Goal: Task Accomplishment & Management: Manage account settings

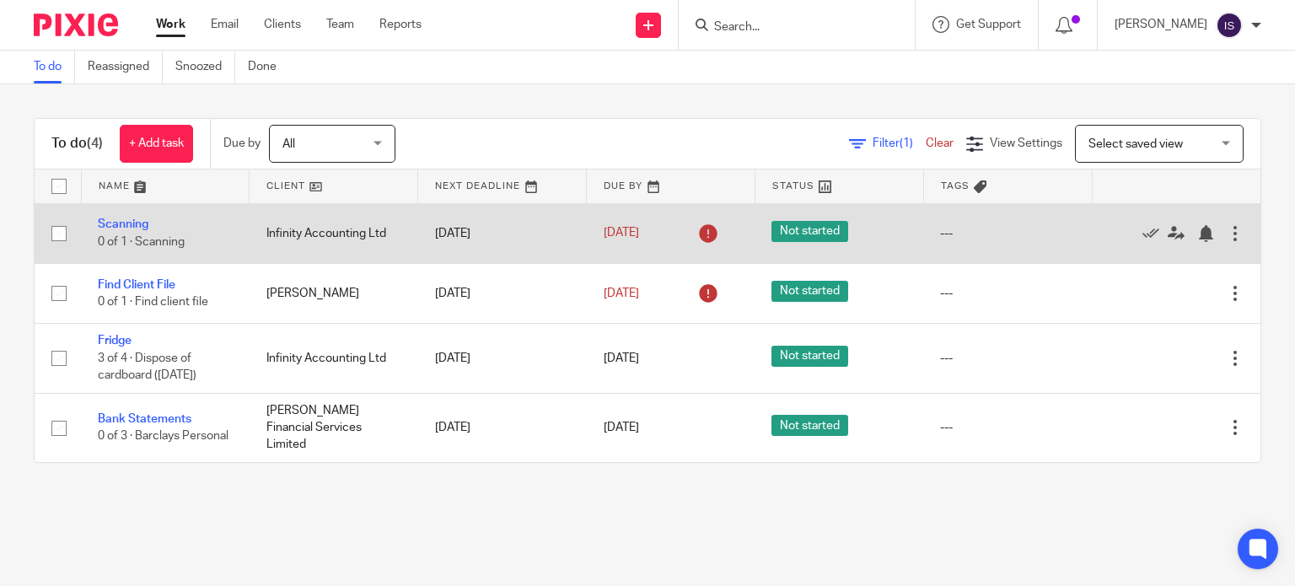
click at [55, 232] on input "checkbox" at bounding box center [59, 233] width 32 height 32
checkbox input "true"
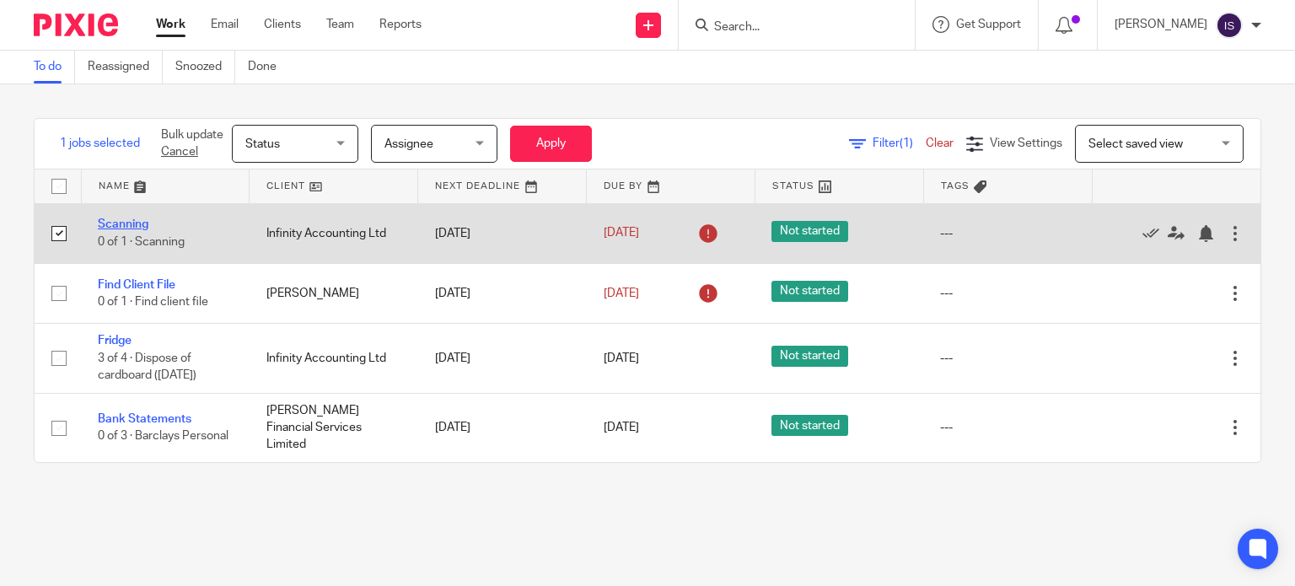
click at [106, 219] on link "Scanning" at bounding box center [123, 224] width 51 height 12
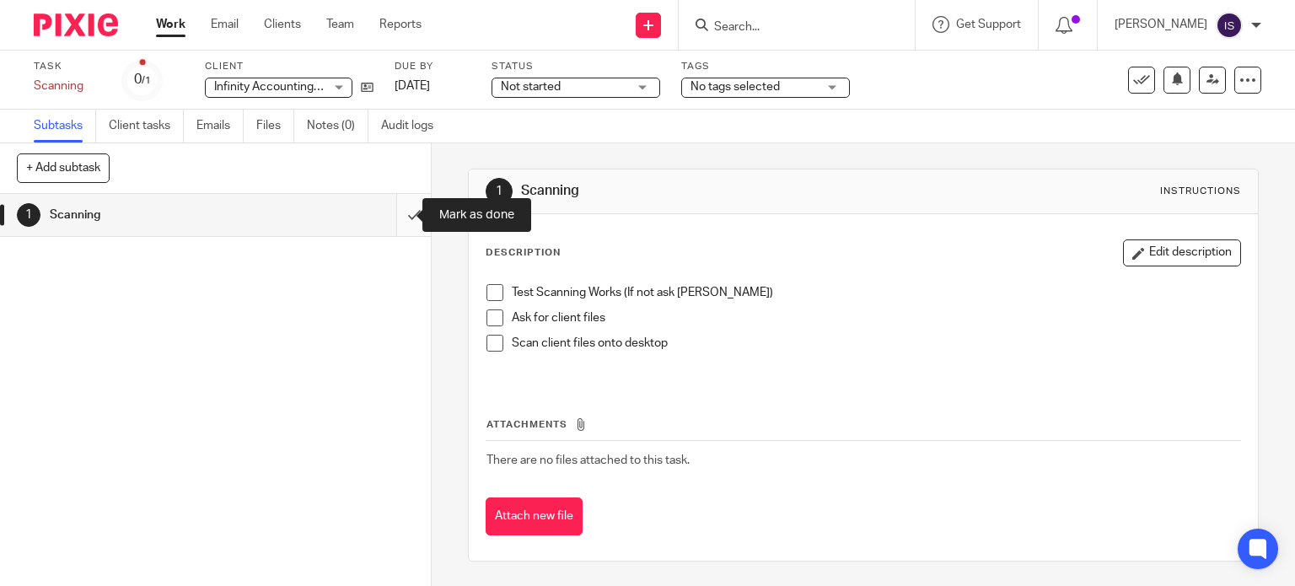
click at [396, 212] on input "submit" at bounding box center [215, 215] width 431 height 42
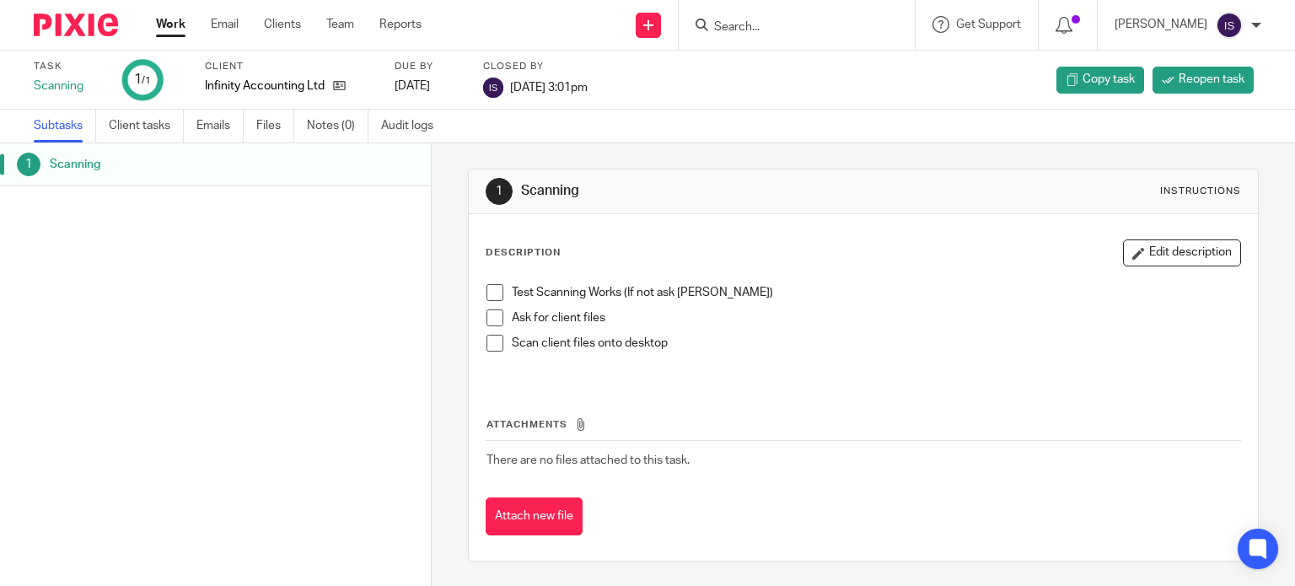
click at [490, 294] on span at bounding box center [494, 292] width 17 height 17
click at [389, 152] on div "Scanning" at bounding box center [232, 164] width 364 height 25
click at [173, 29] on link "Work" at bounding box center [170, 24] width 29 height 17
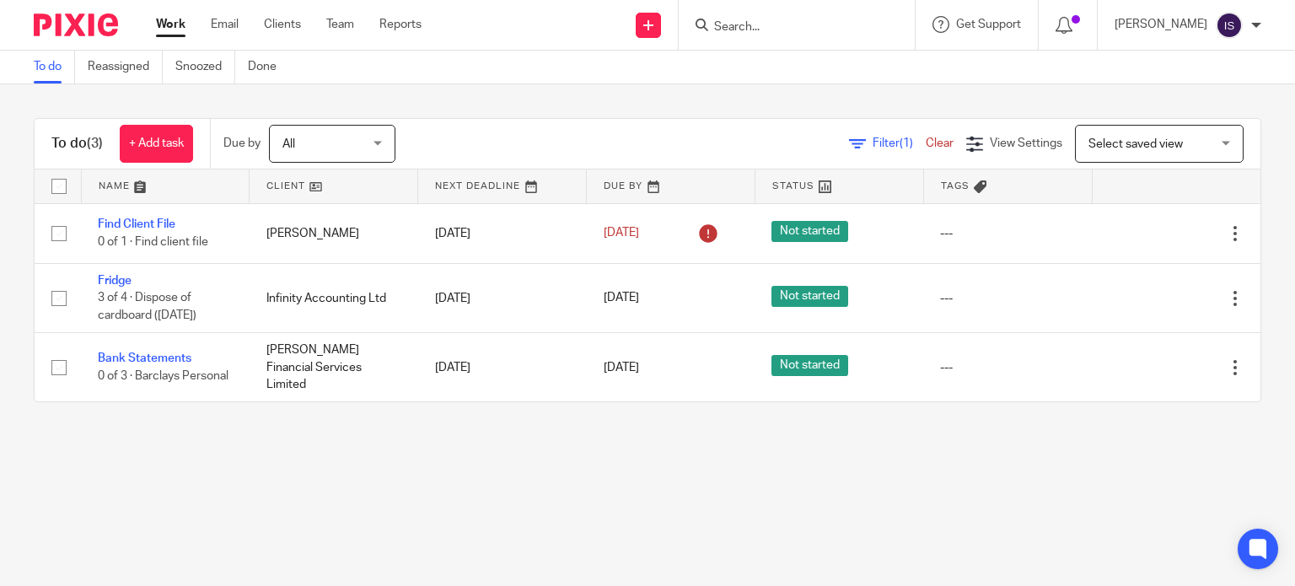
click at [370, 137] on span "All" at bounding box center [326, 143] width 89 height 35
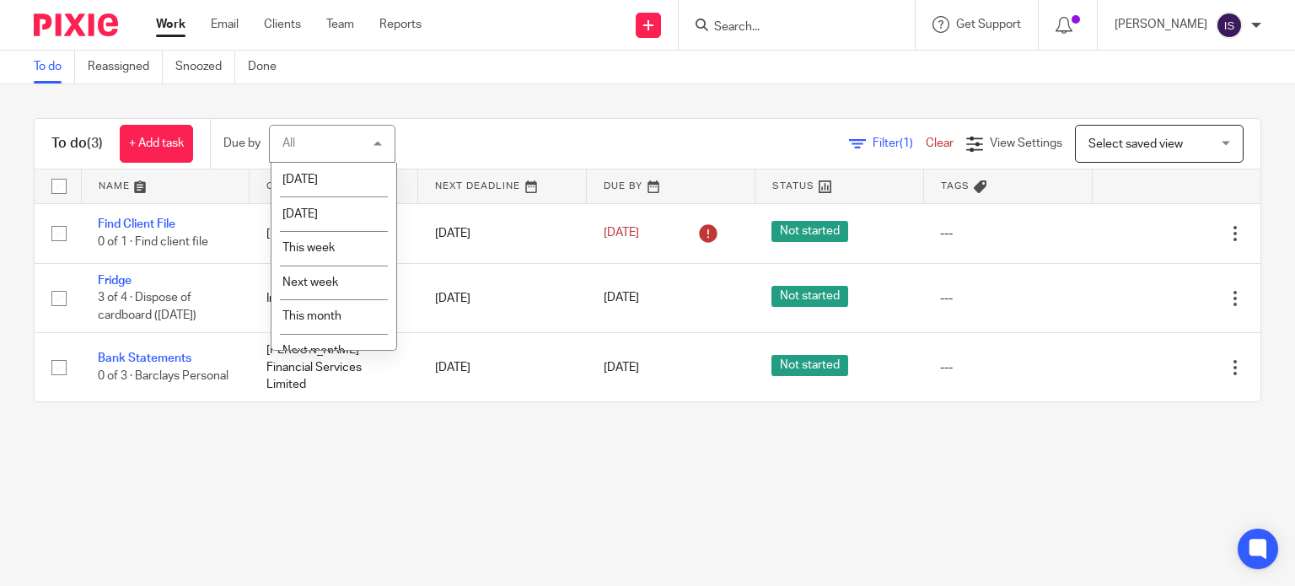
click at [370, 137] on div "All All" at bounding box center [332, 144] width 126 height 38
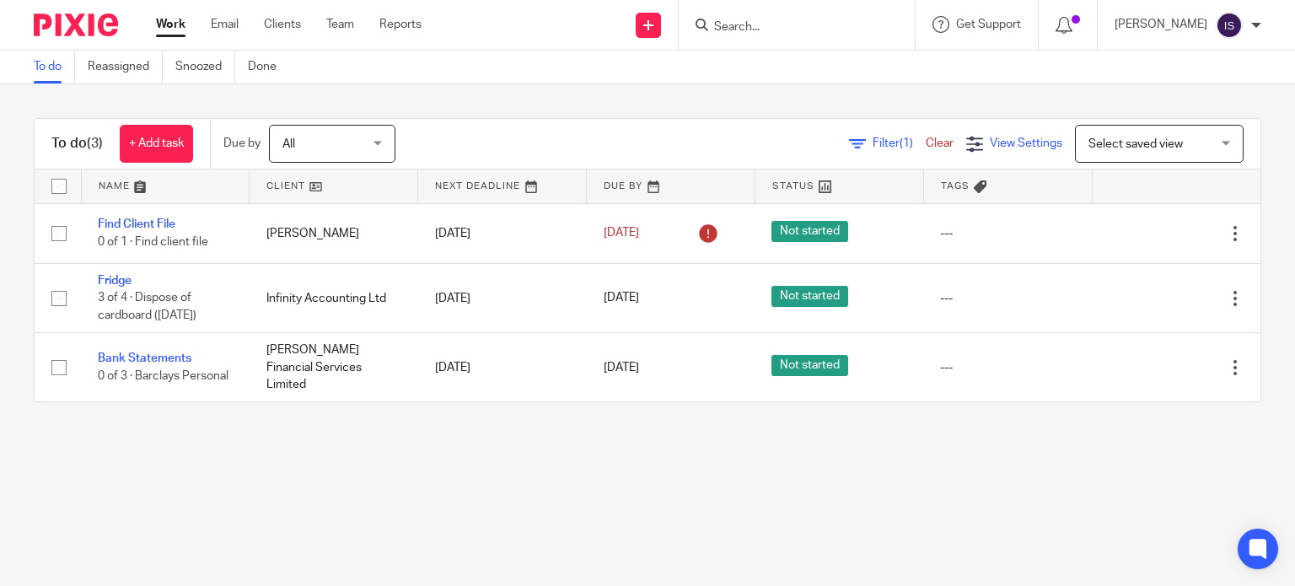
click at [966, 137] on icon at bounding box center [974, 144] width 17 height 17
click at [872, 142] on span "Filter (1)" at bounding box center [898, 143] width 53 height 12
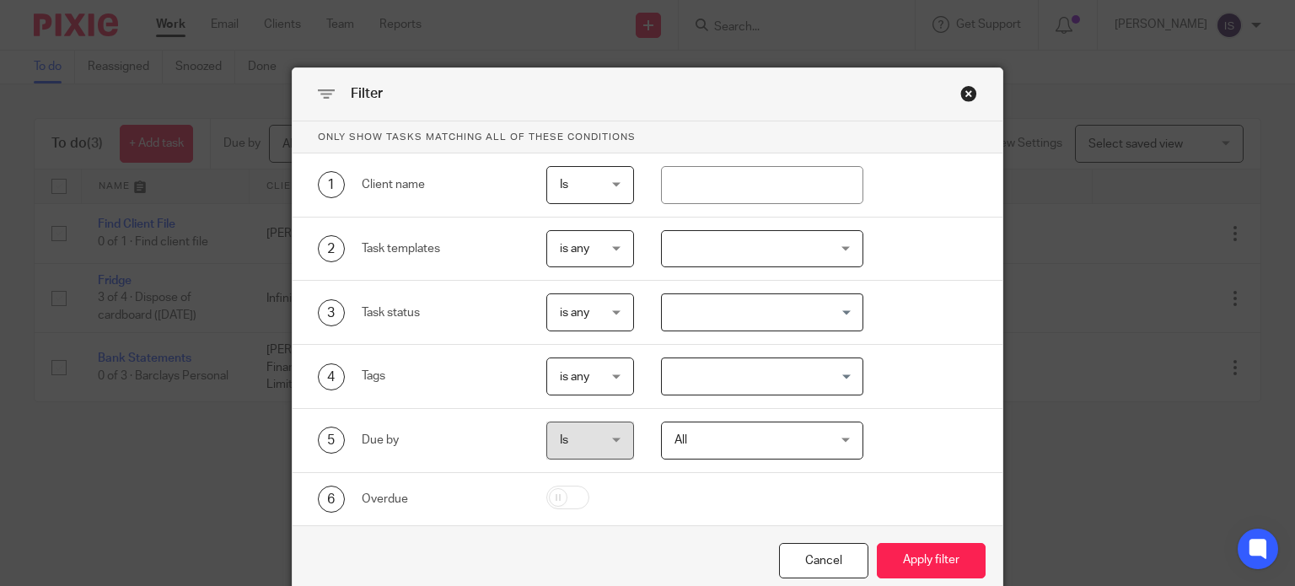
click at [985, 104] on div "Filter" at bounding box center [647, 94] width 711 height 53
click at [967, 96] on div "Close this dialog window" at bounding box center [968, 93] width 17 height 17
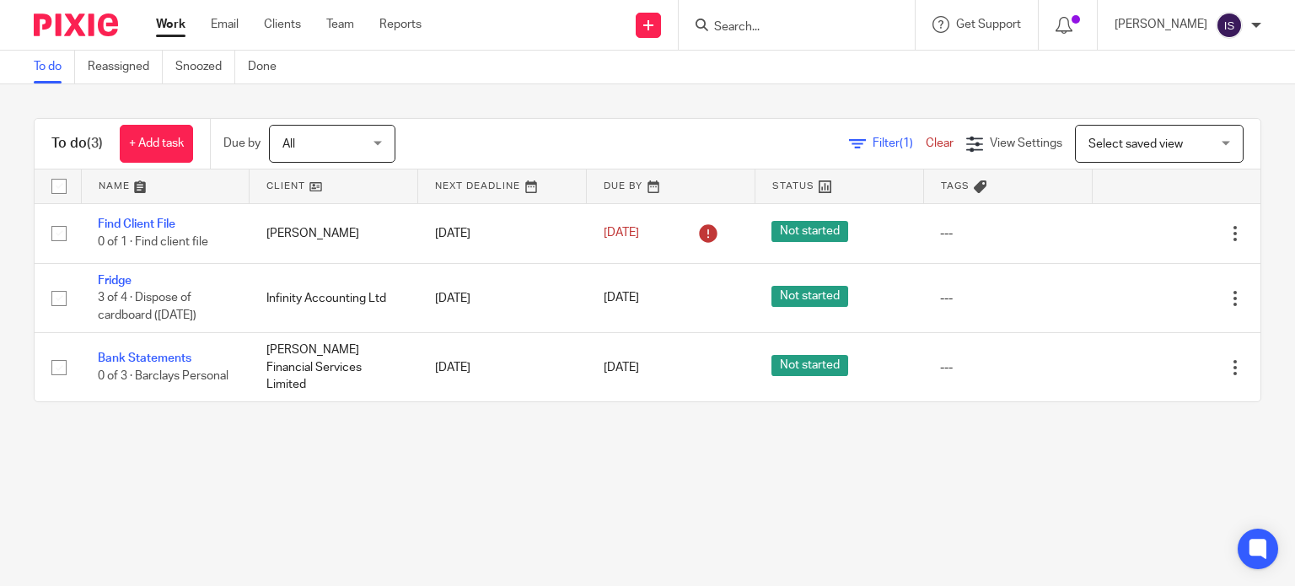
drag, startPoint x: 83, startPoint y: 140, endPoint x: 72, endPoint y: 147, distance: 12.2
click at [72, 147] on h1 "To do (3)" at bounding box center [76, 144] width 51 height 18
click at [269, 58] on link "Done" at bounding box center [268, 67] width 41 height 33
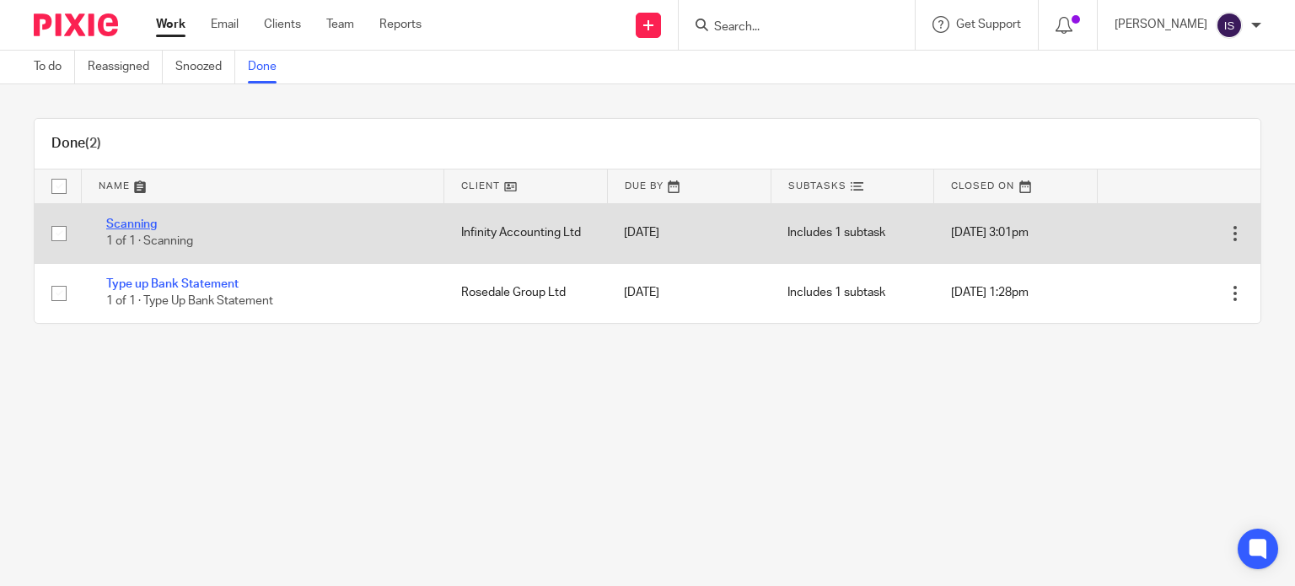
click at [125, 225] on link "Scanning" at bounding box center [131, 224] width 51 height 12
click at [62, 236] on input "checkbox" at bounding box center [59, 233] width 32 height 32
checkbox input "true"
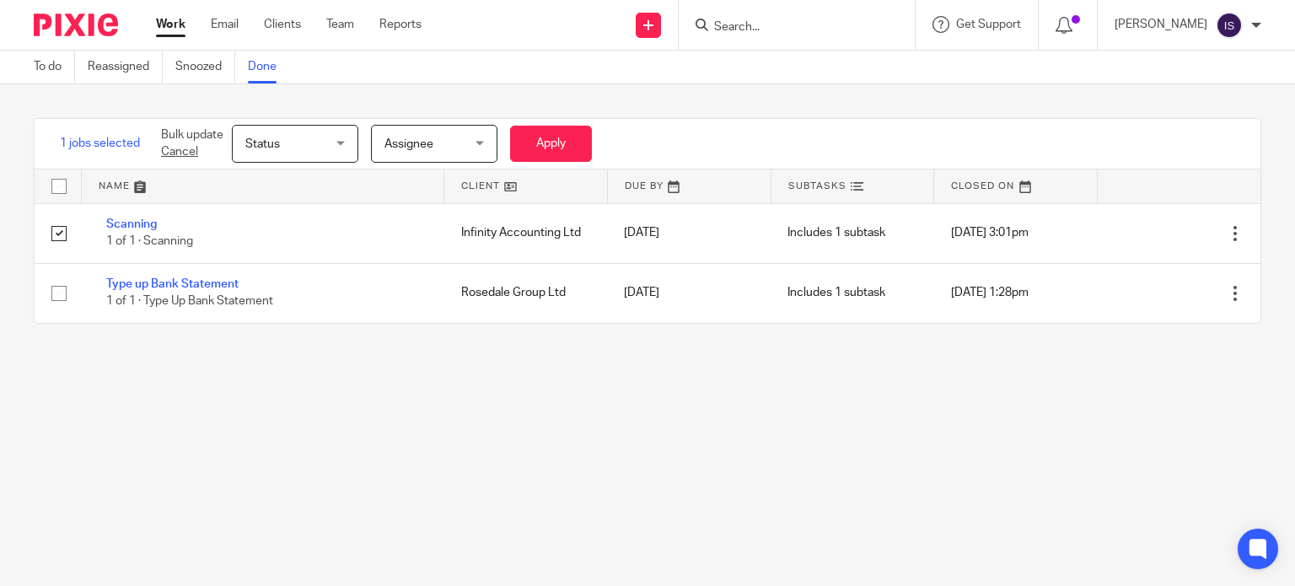
click at [319, 143] on span "Status" at bounding box center [289, 143] width 89 height 35
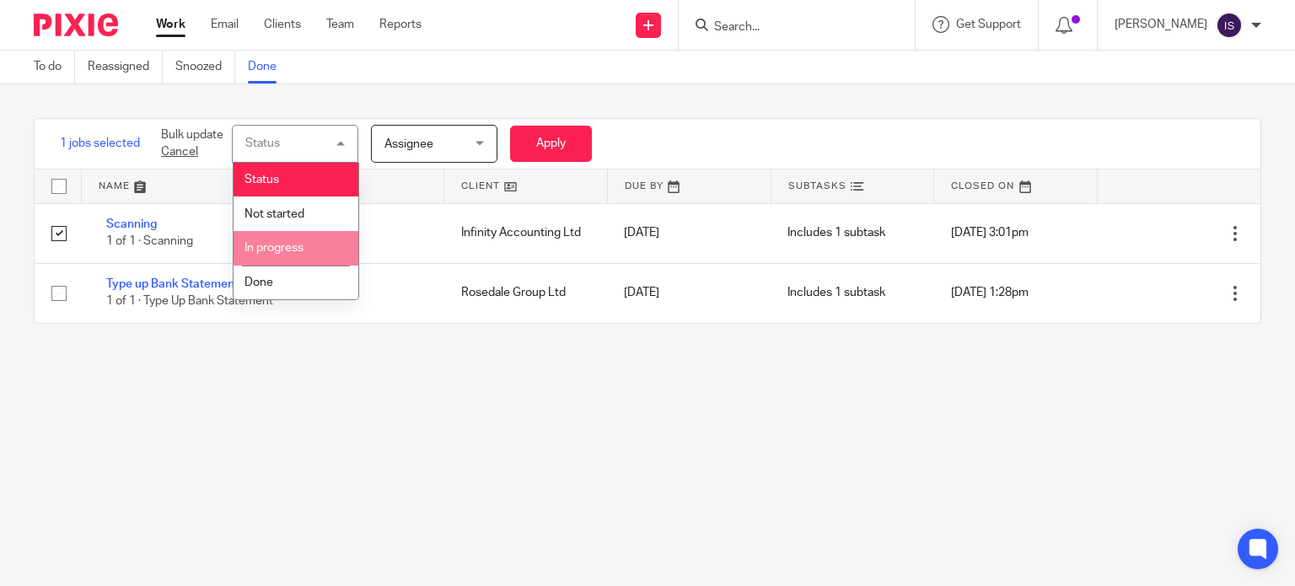
click at [298, 251] on span "In progress" at bounding box center [273, 248] width 59 height 12
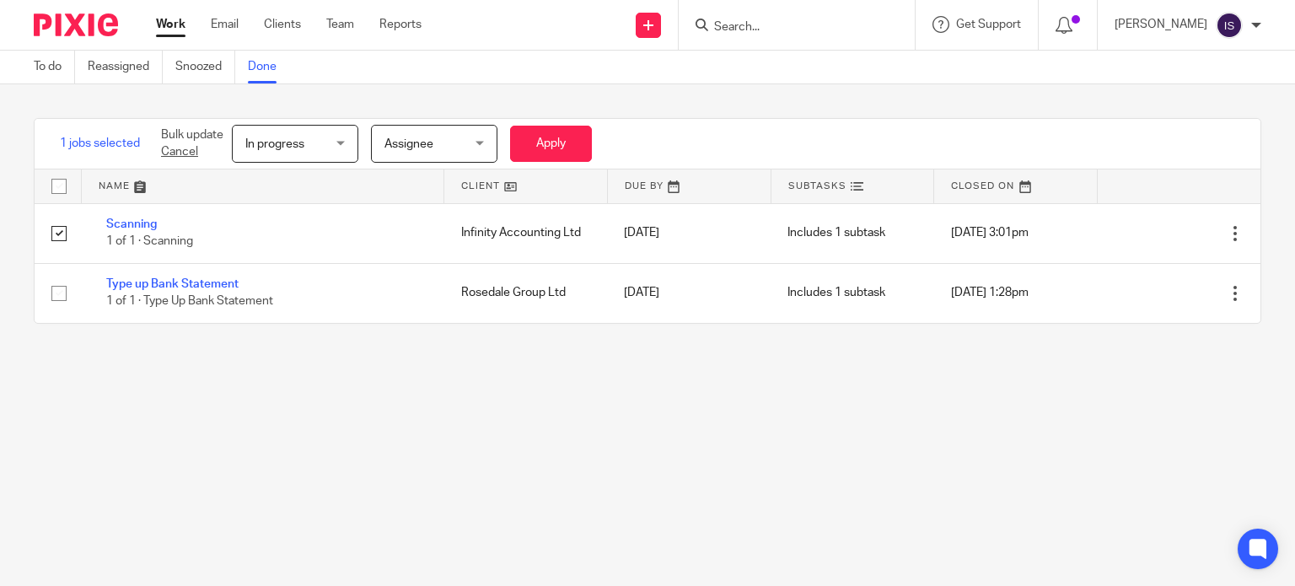
click at [263, 143] on span "In progress" at bounding box center [274, 144] width 59 height 12
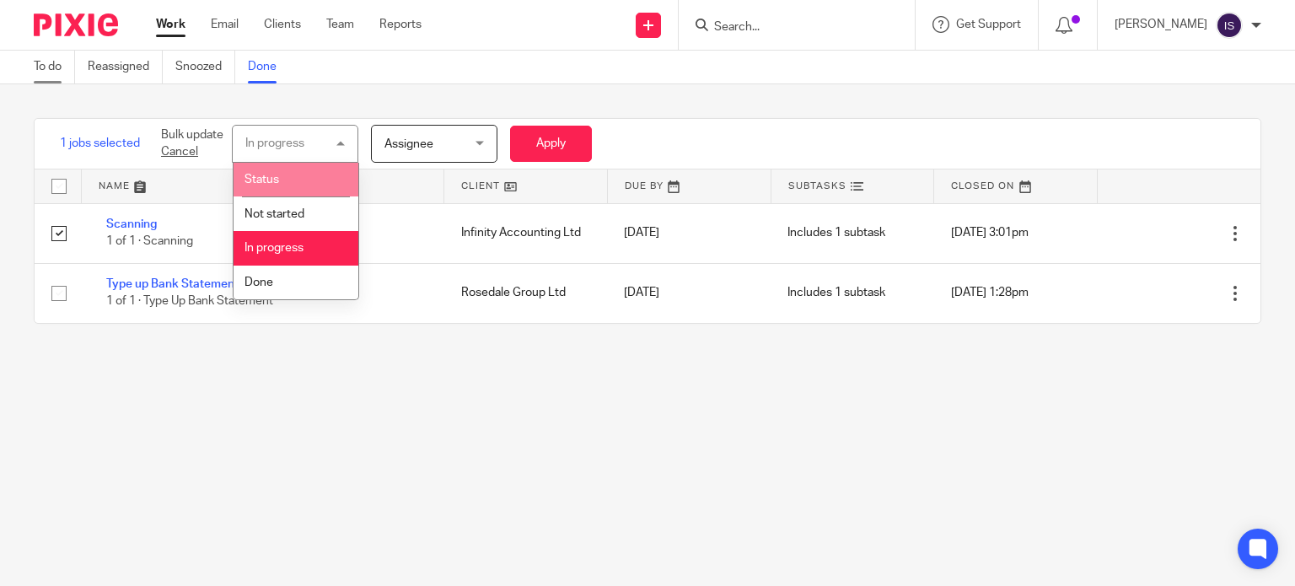
click at [64, 73] on link "To do" at bounding box center [54, 67] width 41 height 33
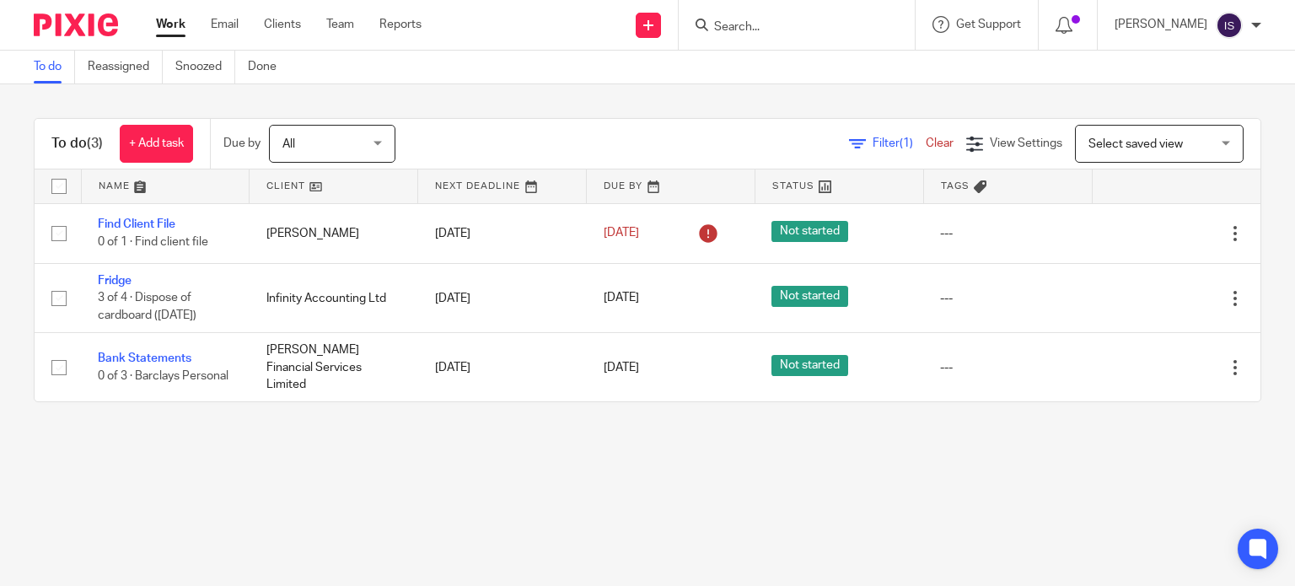
click at [247, 70] on ul "To do Reassigned Snoozed Done" at bounding box center [168, 67] width 268 height 33
click at [255, 68] on link "Done" at bounding box center [268, 67] width 41 height 33
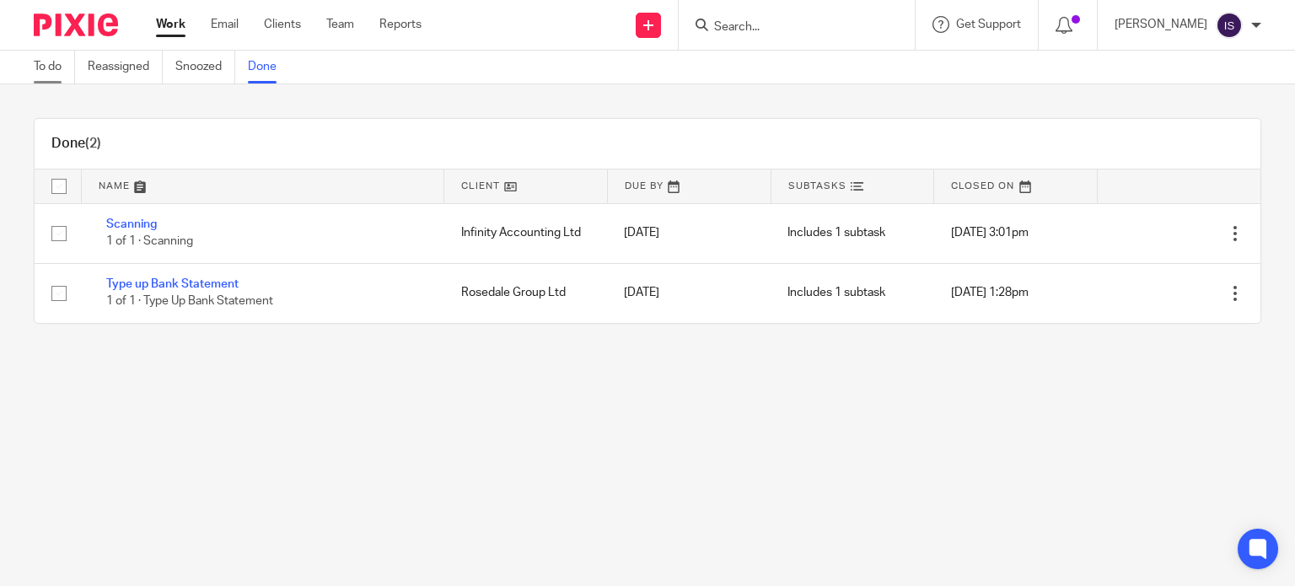
click at [51, 63] on link "To do" at bounding box center [54, 67] width 41 height 33
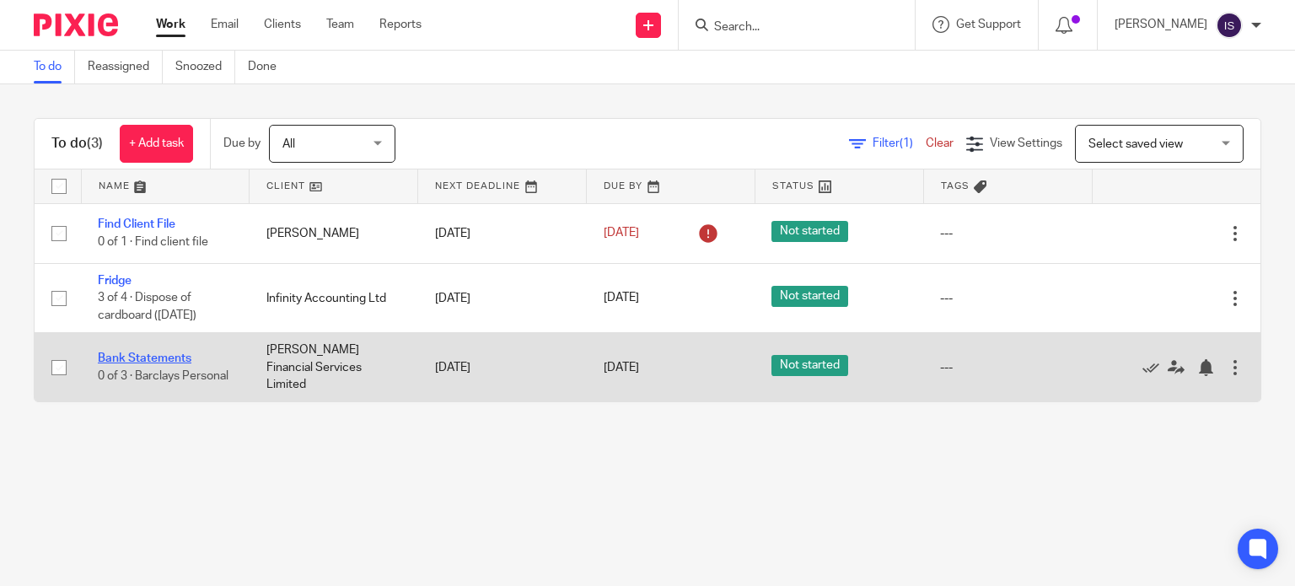
click at [147, 352] on link "Bank Statements" at bounding box center [145, 358] width 94 height 12
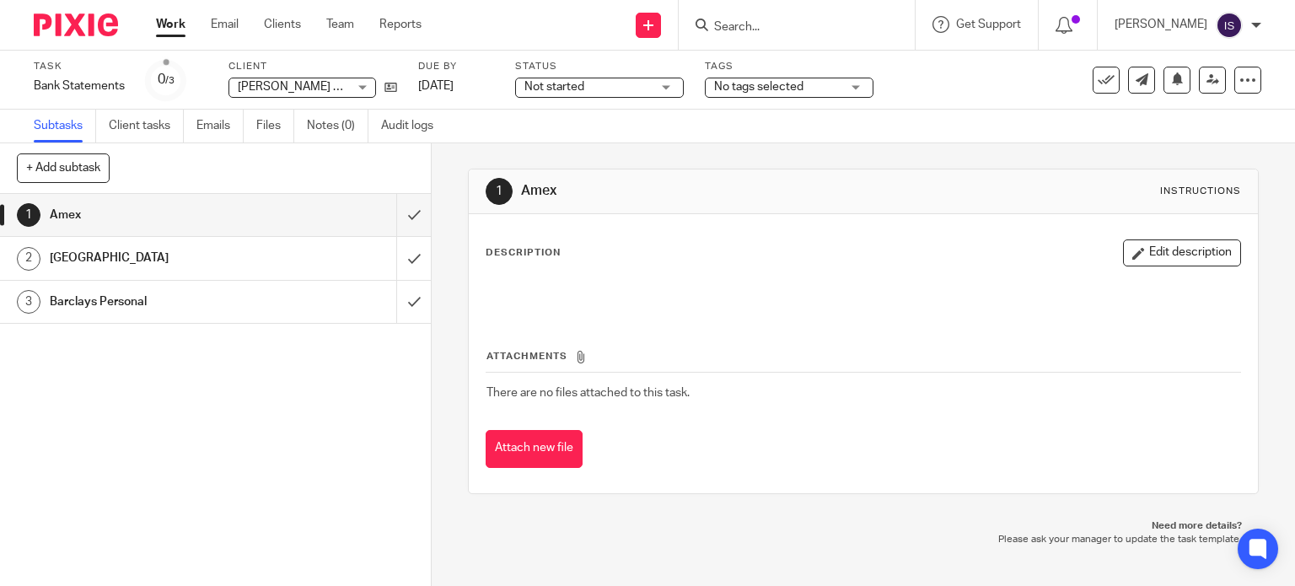
click at [197, 261] on h1 "[GEOGRAPHIC_DATA]" at bounding box center [160, 257] width 220 height 25
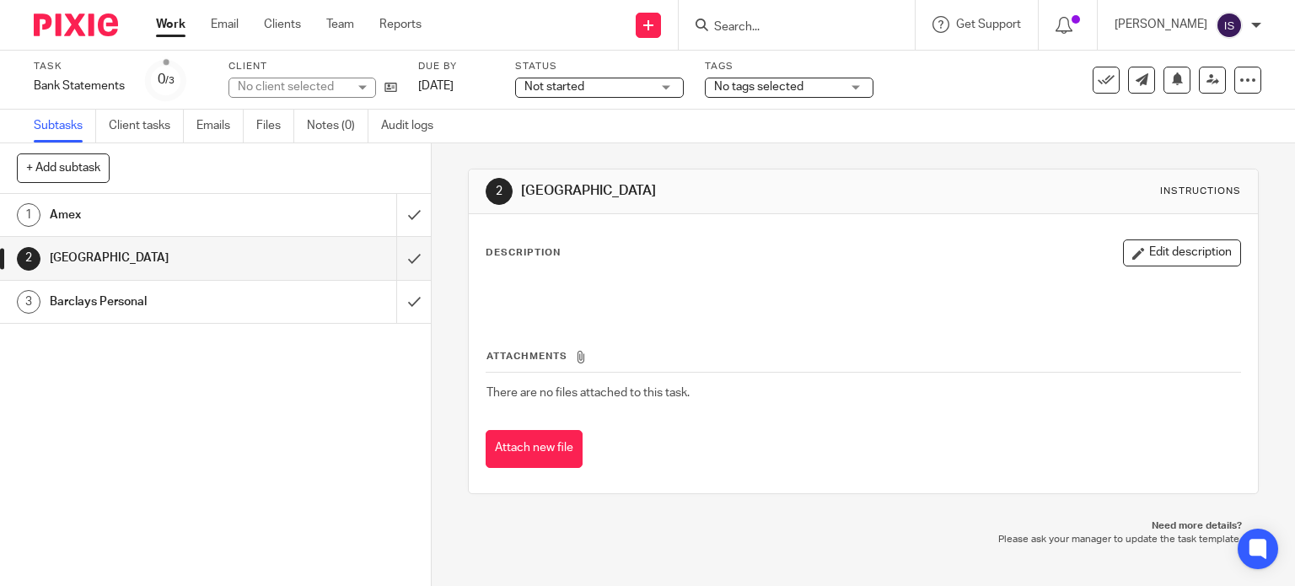
click at [204, 289] on h1 "Barclays Personal" at bounding box center [160, 301] width 220 height 25
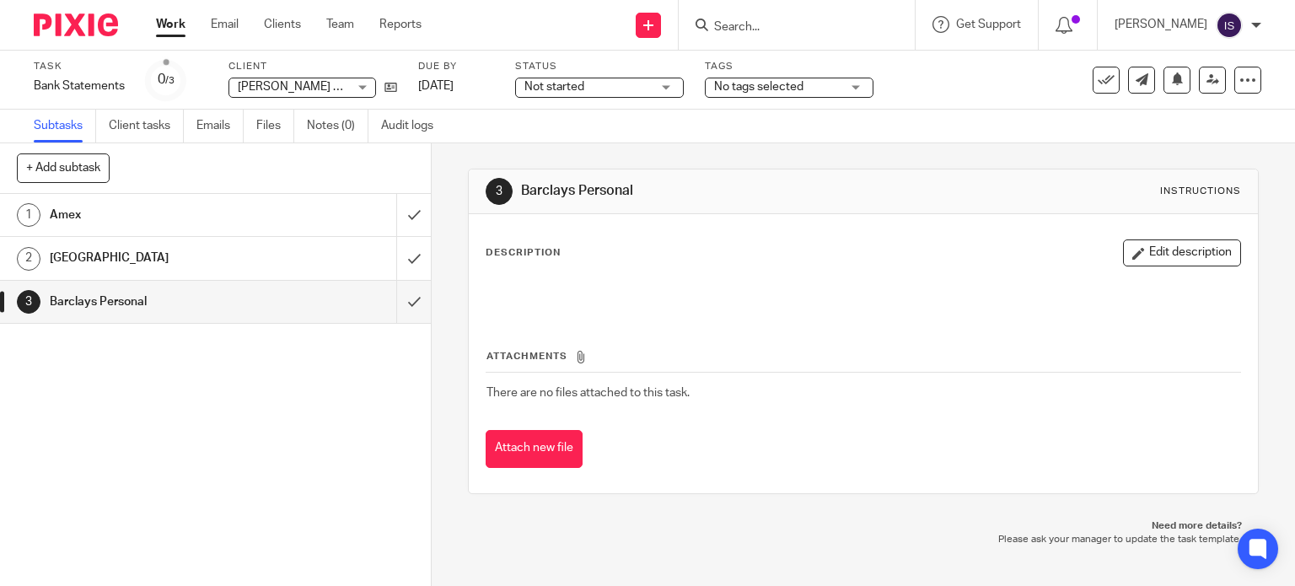
click at [82, 225] on h1 "Amex" at bounding box center [160, 214] width 220 height 25
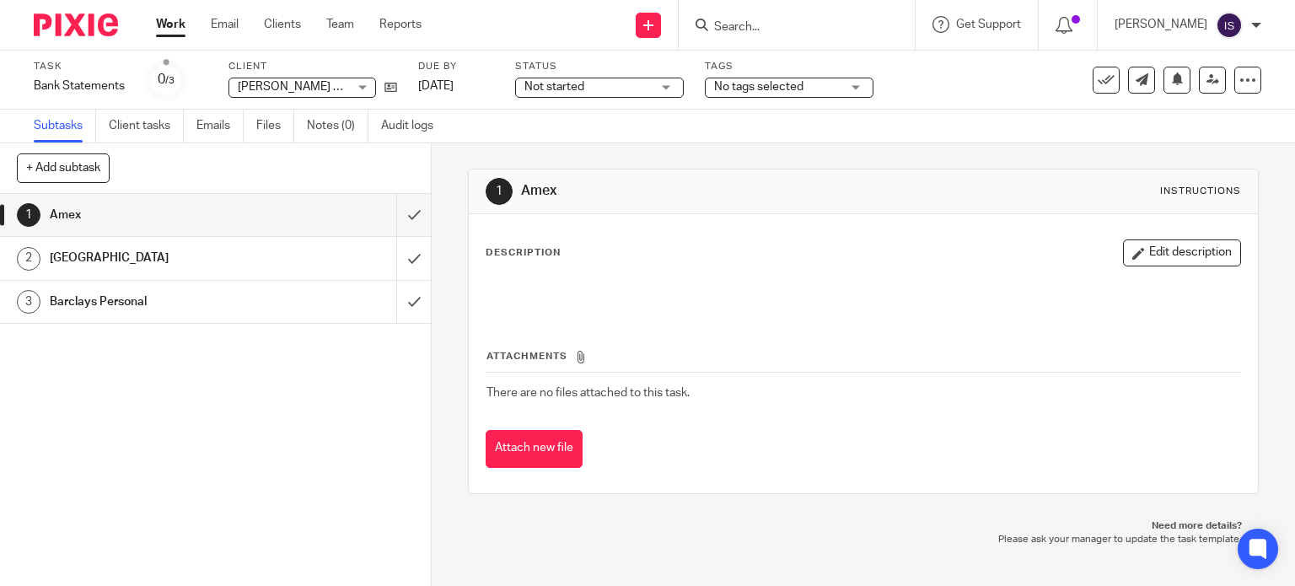
click at [179, 29] on link "Work" at bounding box center [170, 24] width 29 height 17
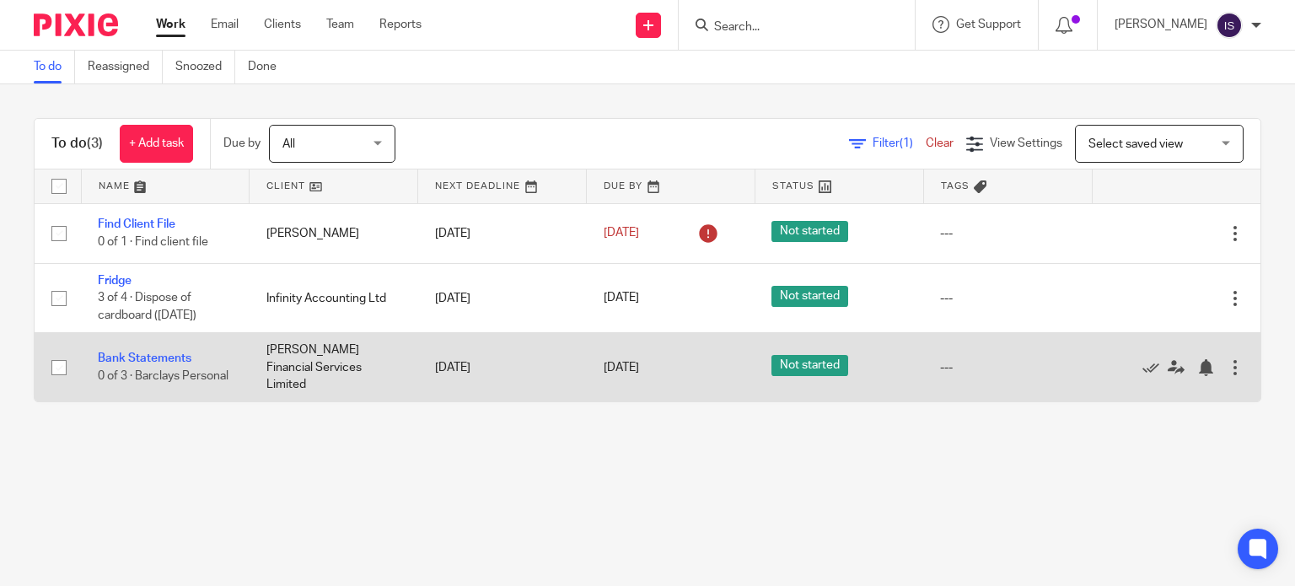
click at [1226, 360] on div at bounding box center [1234, 367] width 17 height 17
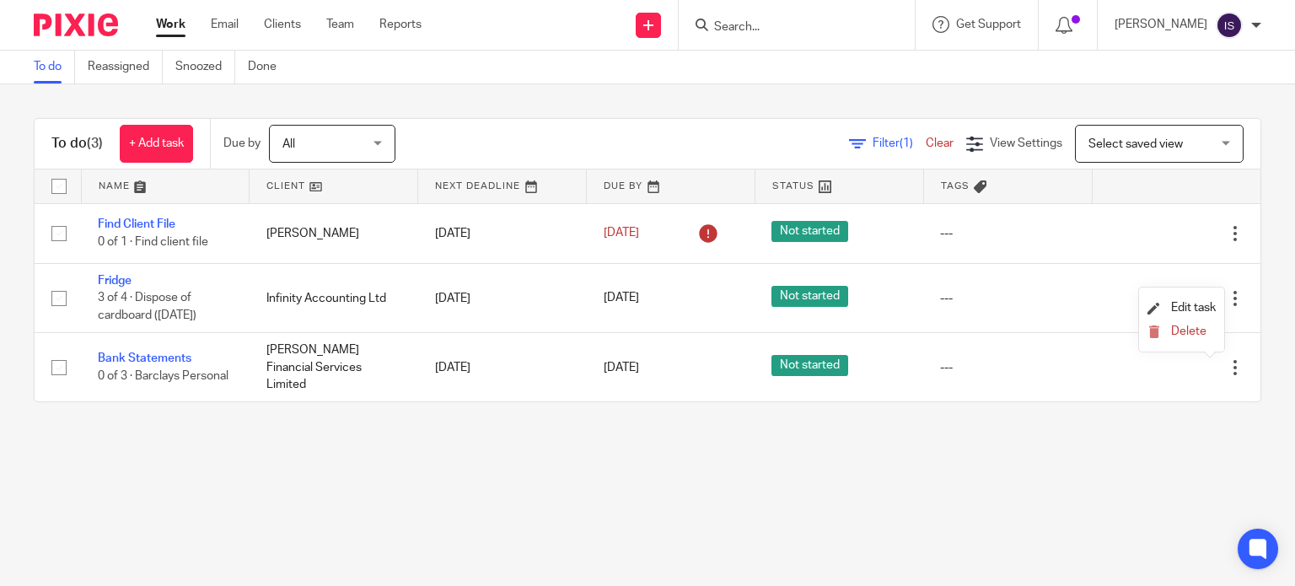
click at [1188, 420] on div "To do (3) + Add task Due by All All Today Tomorrow This week Next week This mon…" at bounding box center [647, 259] width 1295 height 351
click at [244, 67] on ul "To do Reassigned Snoozed Done" at bounding box center [168, 67] width 268 height 33
drag, startPoint x: 246, startPoint y: 66, endPoint x: 252, endPoint y: 54, distance: 13.2
click at [246, 65] on ul "To do Reassigned Snoozed Done" at bounding box center [168, 67] width 268 height 33
click at [252, 54] on link "Done" at bounding box center [268, 67] width 41 height 33
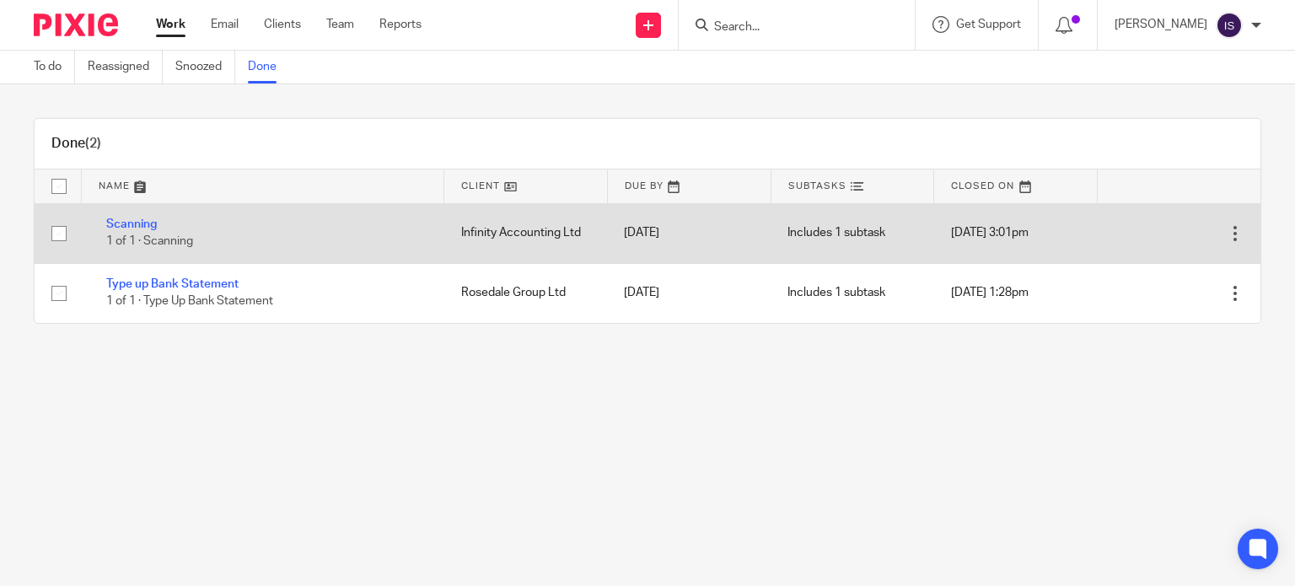
click at [1226, 233] on div at bounding box center [1234, 233] width 17 height 17
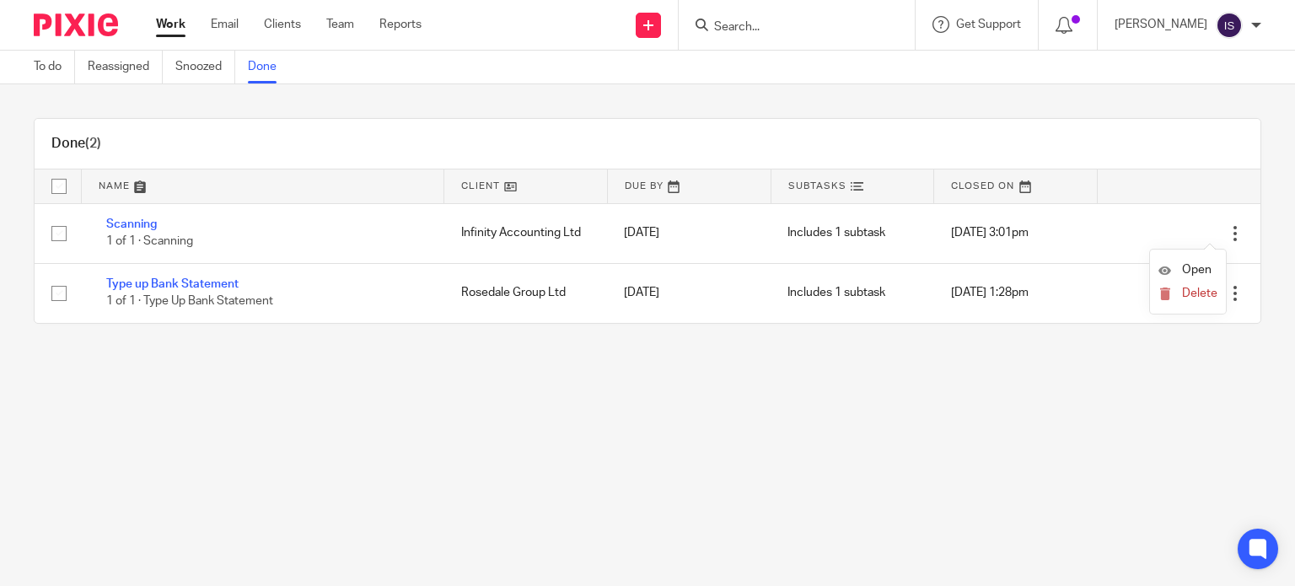
drag, startPoint x: 1209, startPoint y: 225, endPoint x: 1101, endPoint y: 140, distance: 137.4
click at [1101, 140] on div "Done (2)" at bounding box center [647, 144] width 1225 height 51
drag, startPoint x: 133, startPoint y: 225, endPoint x: 169, endPoint y: 180, distance: 58.2
click at [169, 180] on link at bounding box center [263, 186] width 362 height 34
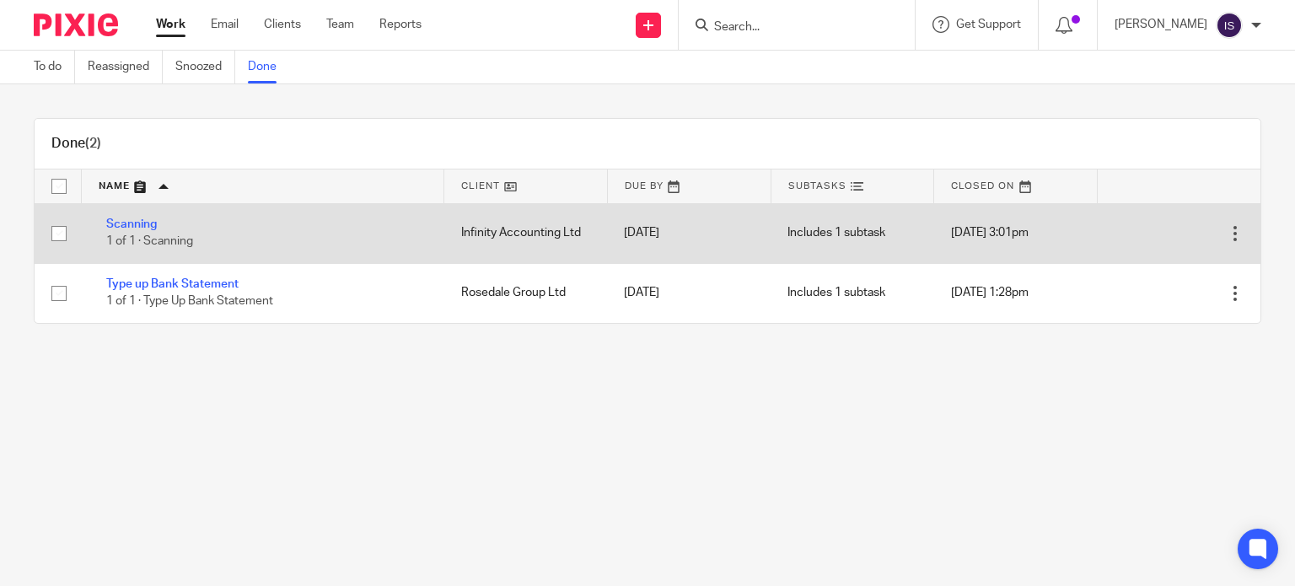
click at [62, 236] on input "checkbox" at bounding box center [59, 233] width 32 height 32
checkbox input "true"
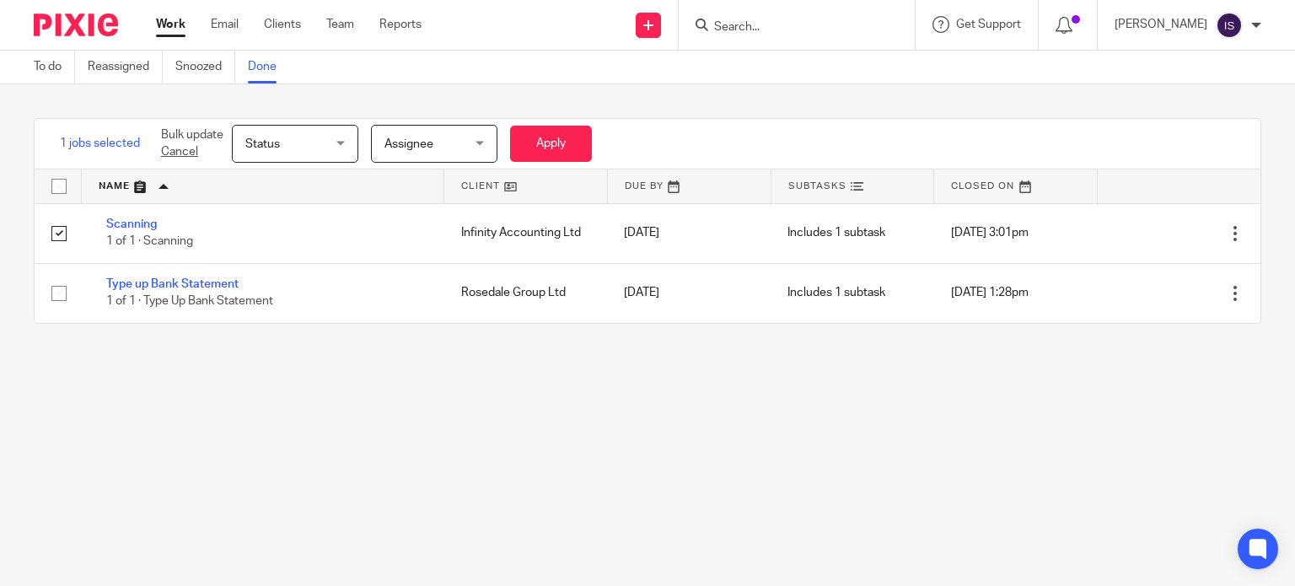
click at [273, 147] on span "Status" at bounding box center [262, 144] width 35 height 12
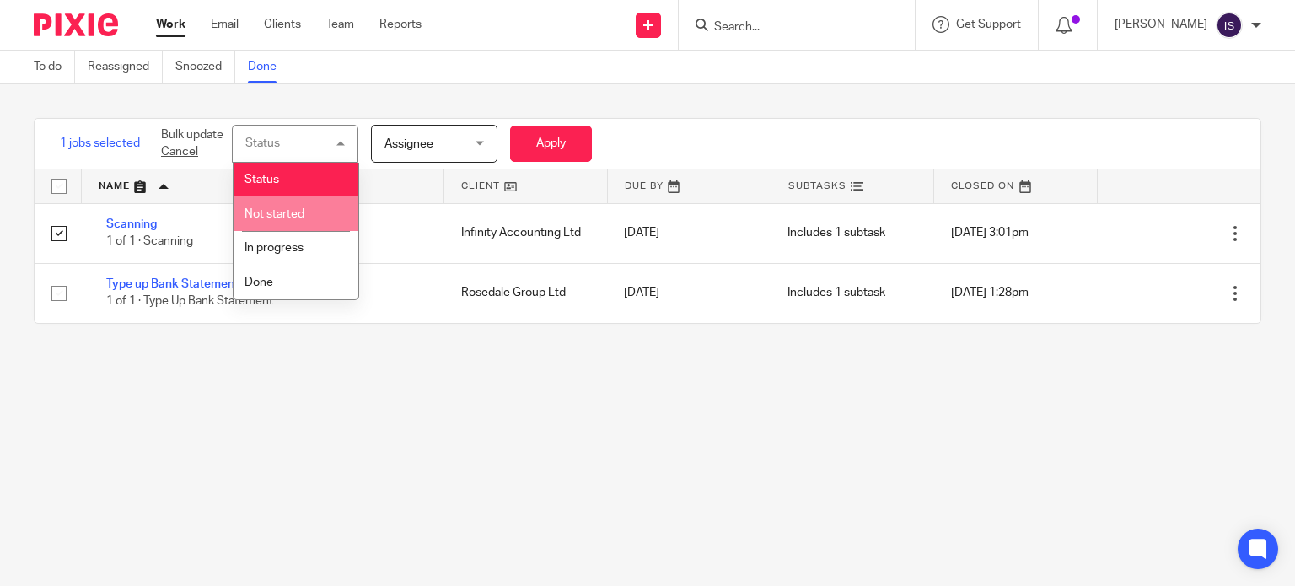
click at [281, 201] on li "Not started" at bounding box center [295, 213] width 125 height 35
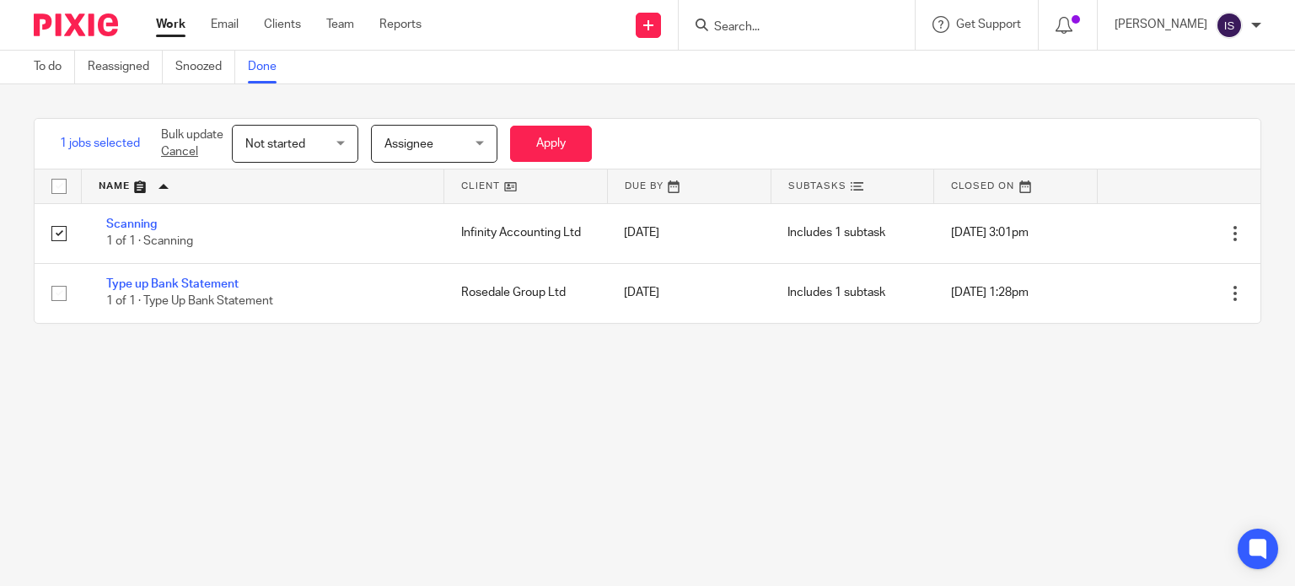
click at [394, 138] on span "Assignee" at bounding box center [408, 144] width 49 height 12
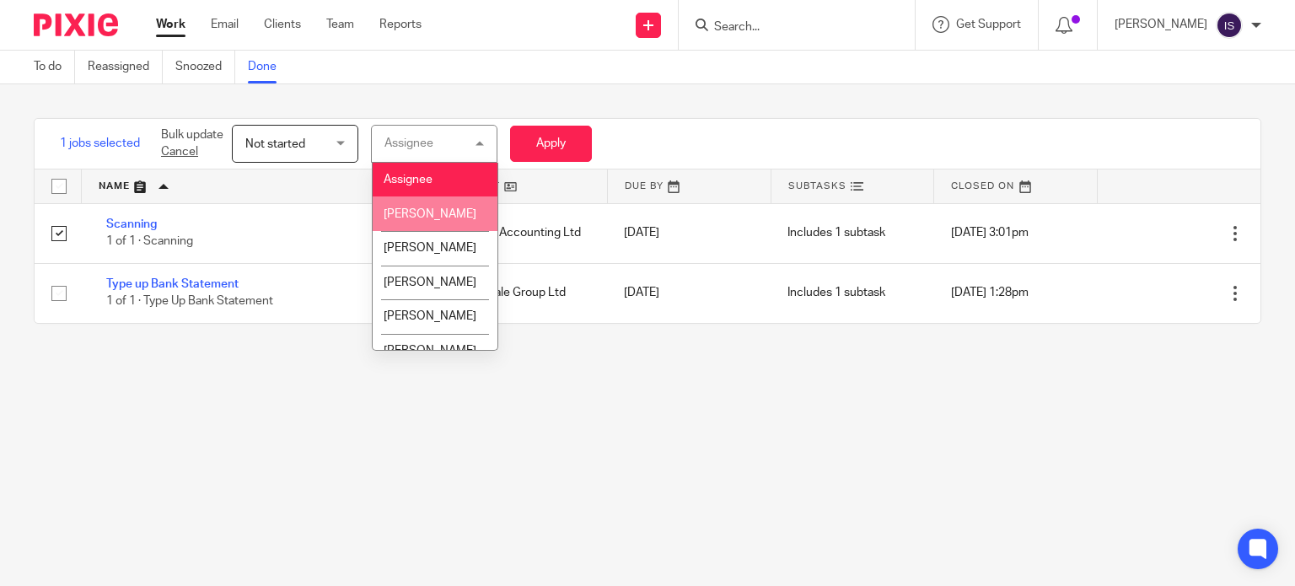
scroll to position [169, 0]
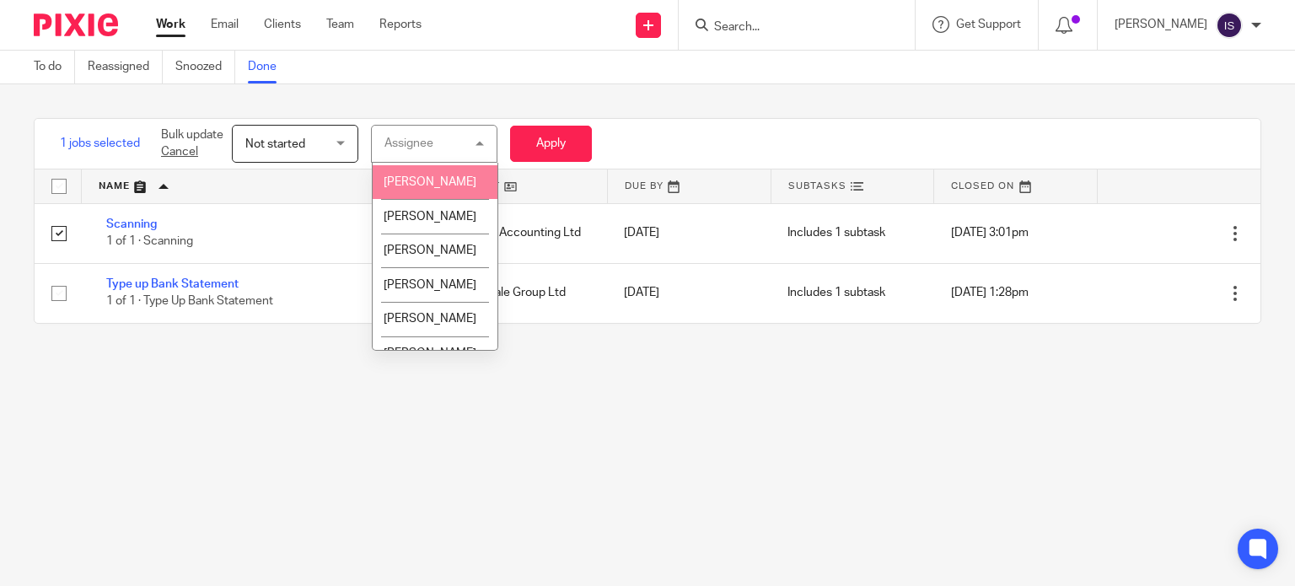
click at [428, 188] on span "[PERSON_NAME]" at bounding box center [429, 182] width 93 height 12
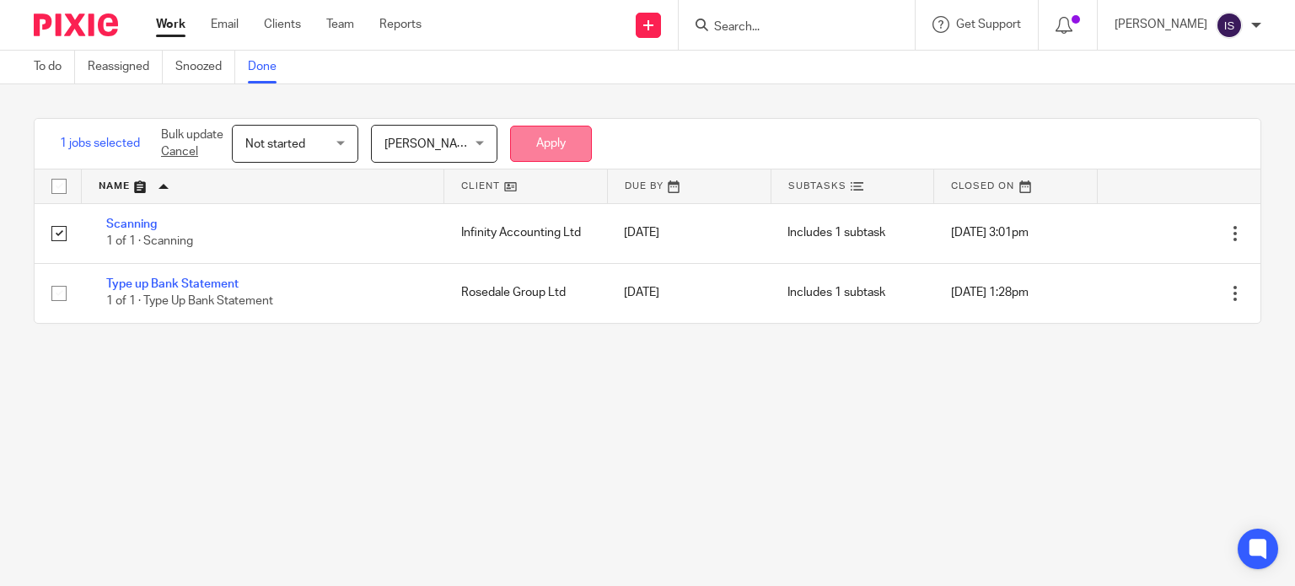
click at [547, 138] on button "Apply" at bounding box center [551, 144] width 82 height 36
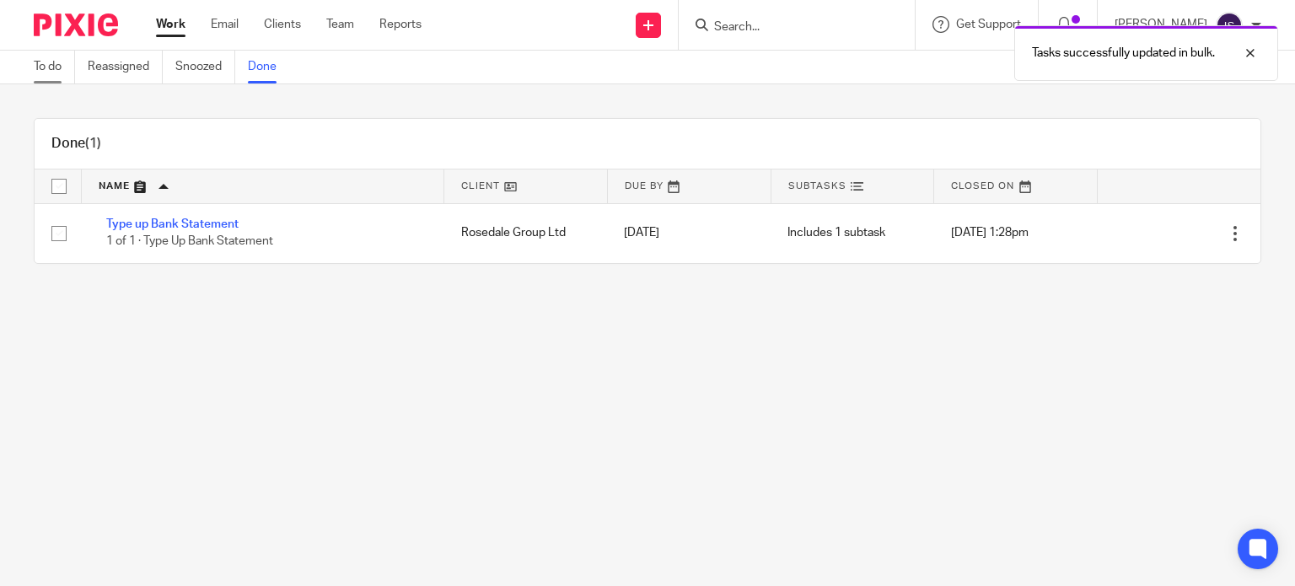
click at [35, 73] on link "To do" at bounding box center [54, 67] width 41 height 33
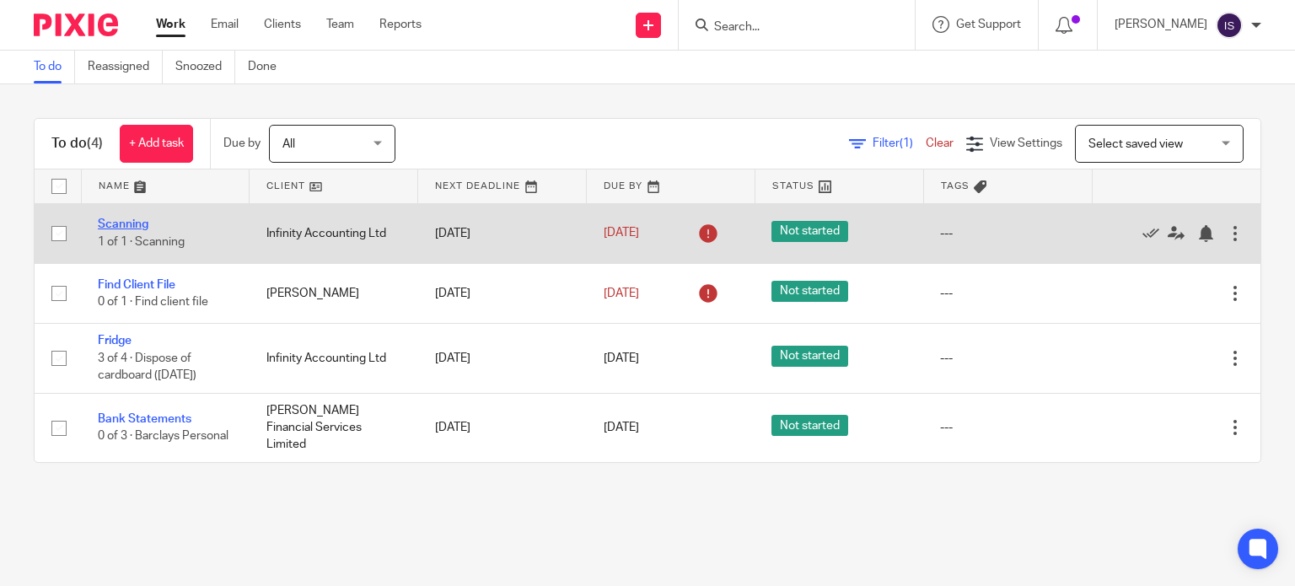
click at [126, 224] on link "Scanning" at bounding box center [123, 224] width 51 height 12
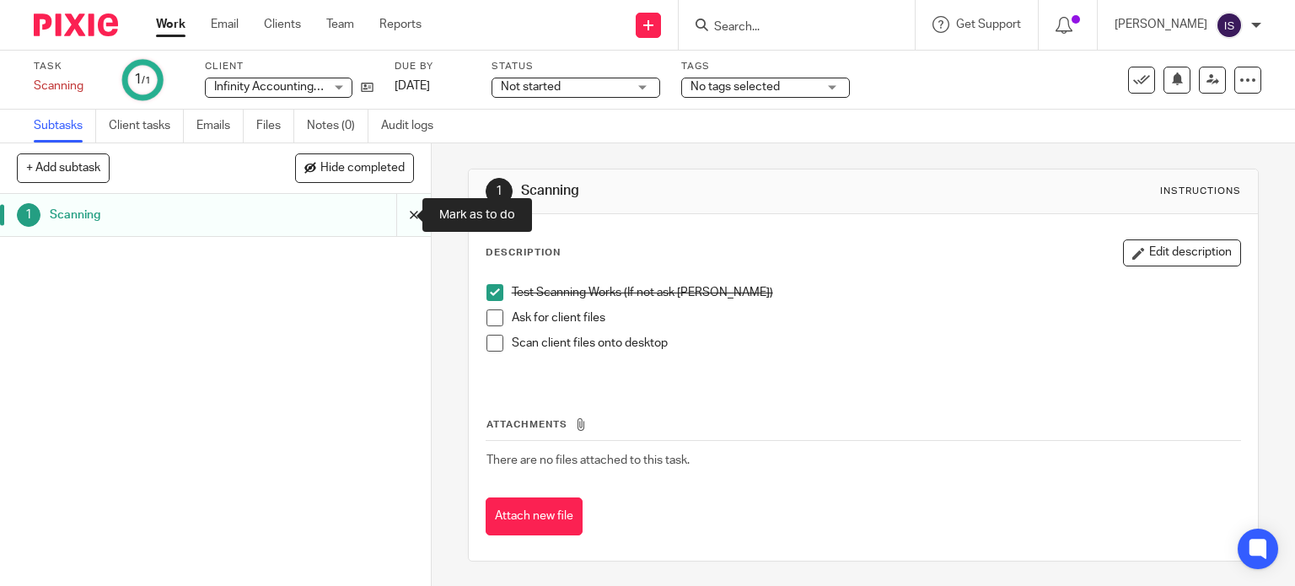
click at [393, 212] on input "submit" at bounding box center [215, 215] width 431 height 42
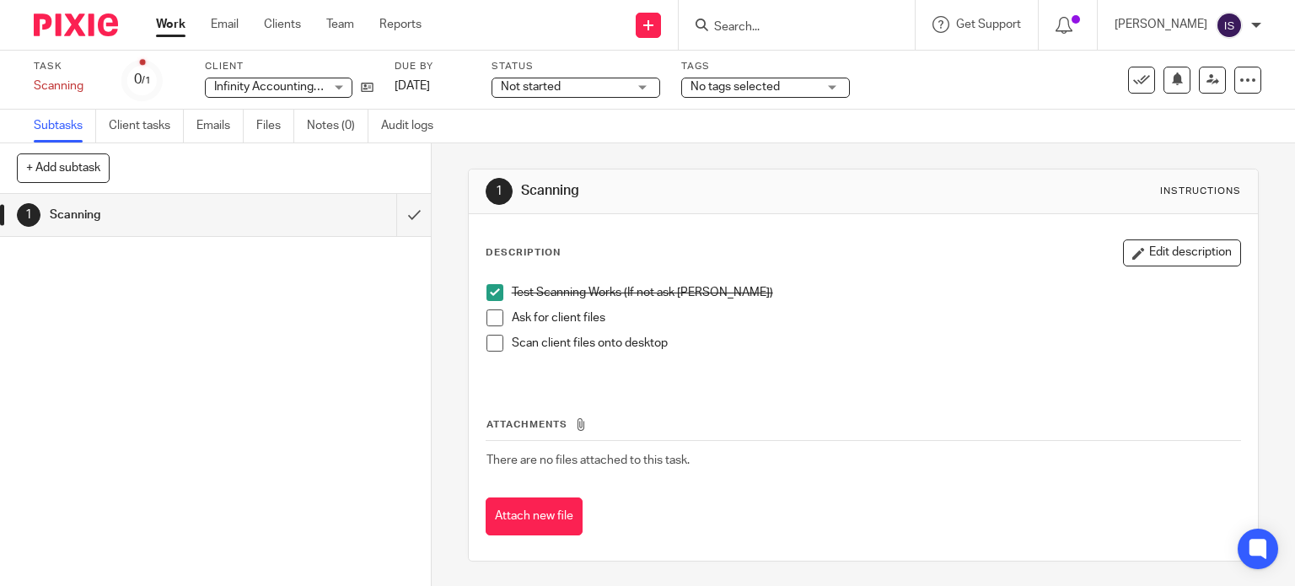
click at [165, 19] on link "Work" at bounding box center [170, 24] width 29 height 17
